Goal: Transaction & Acquisition: Purchase product/service

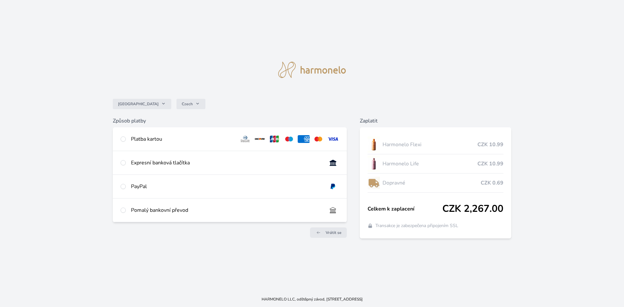
click at [184, 138] on div "Platba kartou" at bounding box center [182, 139] width 103 height 8
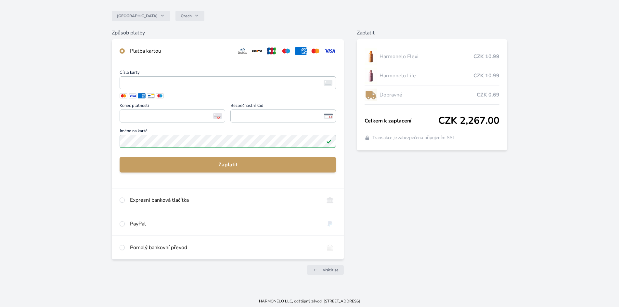
scroll to position [54, 0]
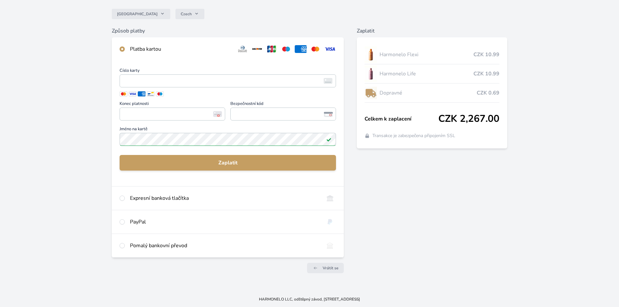
click at [301, 199] on div "Expresní banková tlačítka" at bounding box center [224, 198] width 189 height 8
radio input "false"
radio input "true"
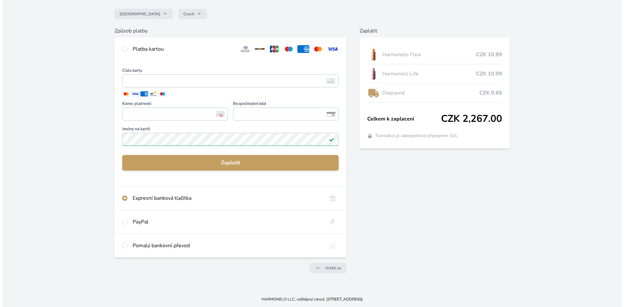
scroll to position [0, 0]
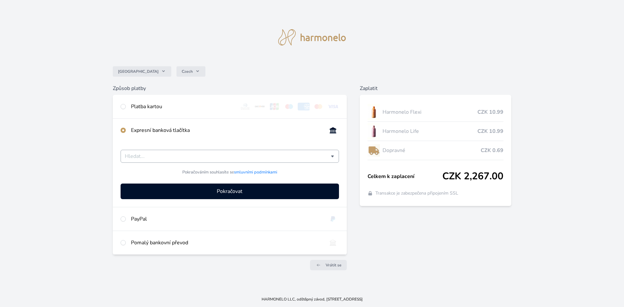
click at [317, 156] on input "Česká spořitelna Komerční banka mTransfer Fio banka Moneta Money Bank Raiffeise…" at bounding box center [228, 156] width 206 height 8
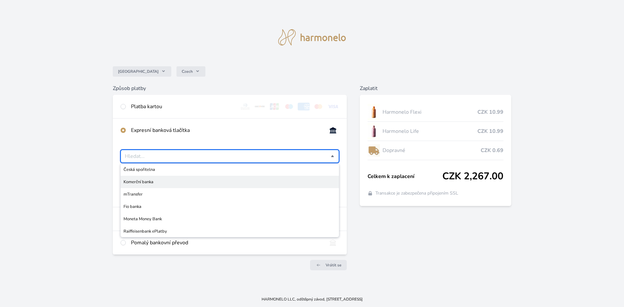
click at [292, 182] on span "Komerční banka" at bounding box center [229, 182] width 213 height 6
type input "Komerční banka"
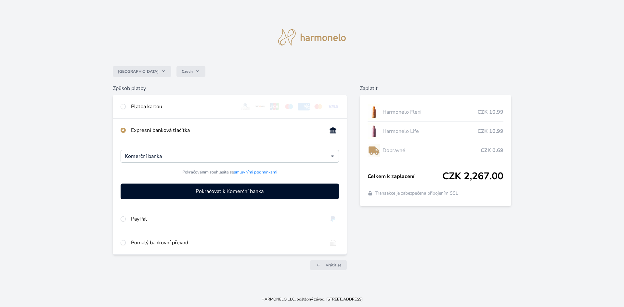
click at [180, 108] on div "Platba kartou" at bounding box center [182, 107] width 103 height 8
radio input "true"
radio input "false"
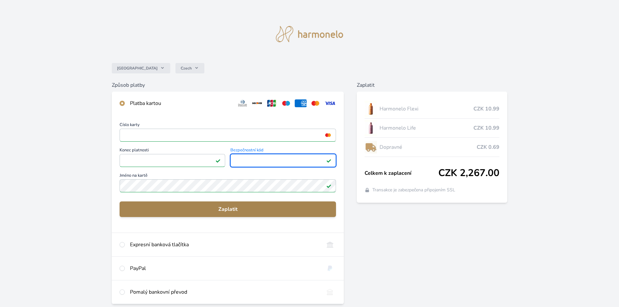
click at [215, 215] on button "Zaplatit" at bounding box center [228, 209] width 216 height 16
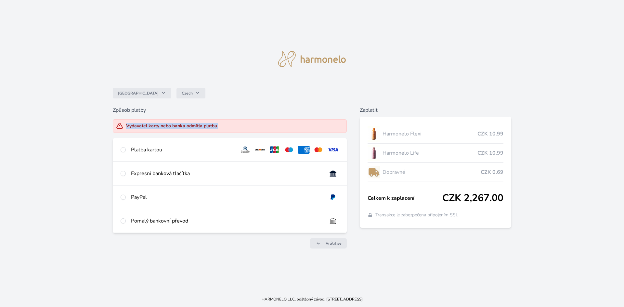
drag, startPoint x: 230, startPoint y: 127, endPoint x: 82, endPoint y: 128, distance: 148.8
click at [92, 123] on div "Česko Czech Způsob platby Vydavatel karty nebo banka odmítla platbu. Platba kar…" at bounding box center [312, 145] width 624 height 291
click at [264, 101] on div "Česko Czech" at bounding box center [312, 93] width 399 height 26
click at [174, 149] on div "Platba kartou" at bounding box center [182, 150] width 103 height 8
radio input "true"
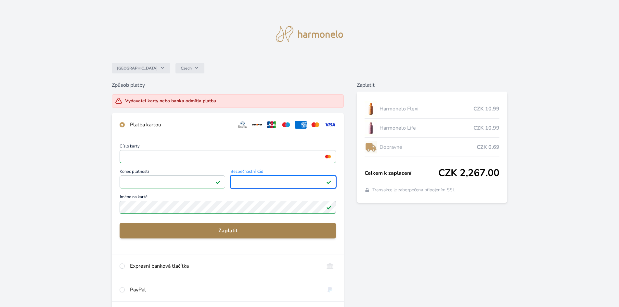
click at [292, 234] on span "Zaplatit" at bounding box center [228, 231] width 206 height 8
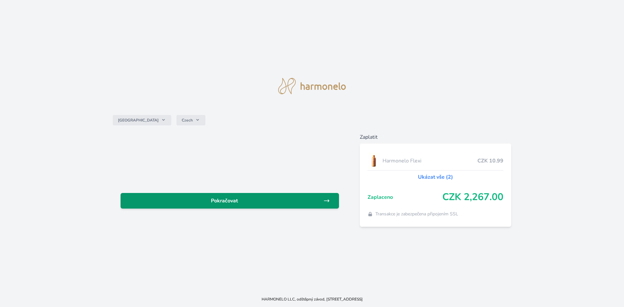
click at [251, 200] on span "Pokračovat" at bounding box center [225, 201] width 198 height 8
